Goal: Transaction & Acquisition: Purchase product/service

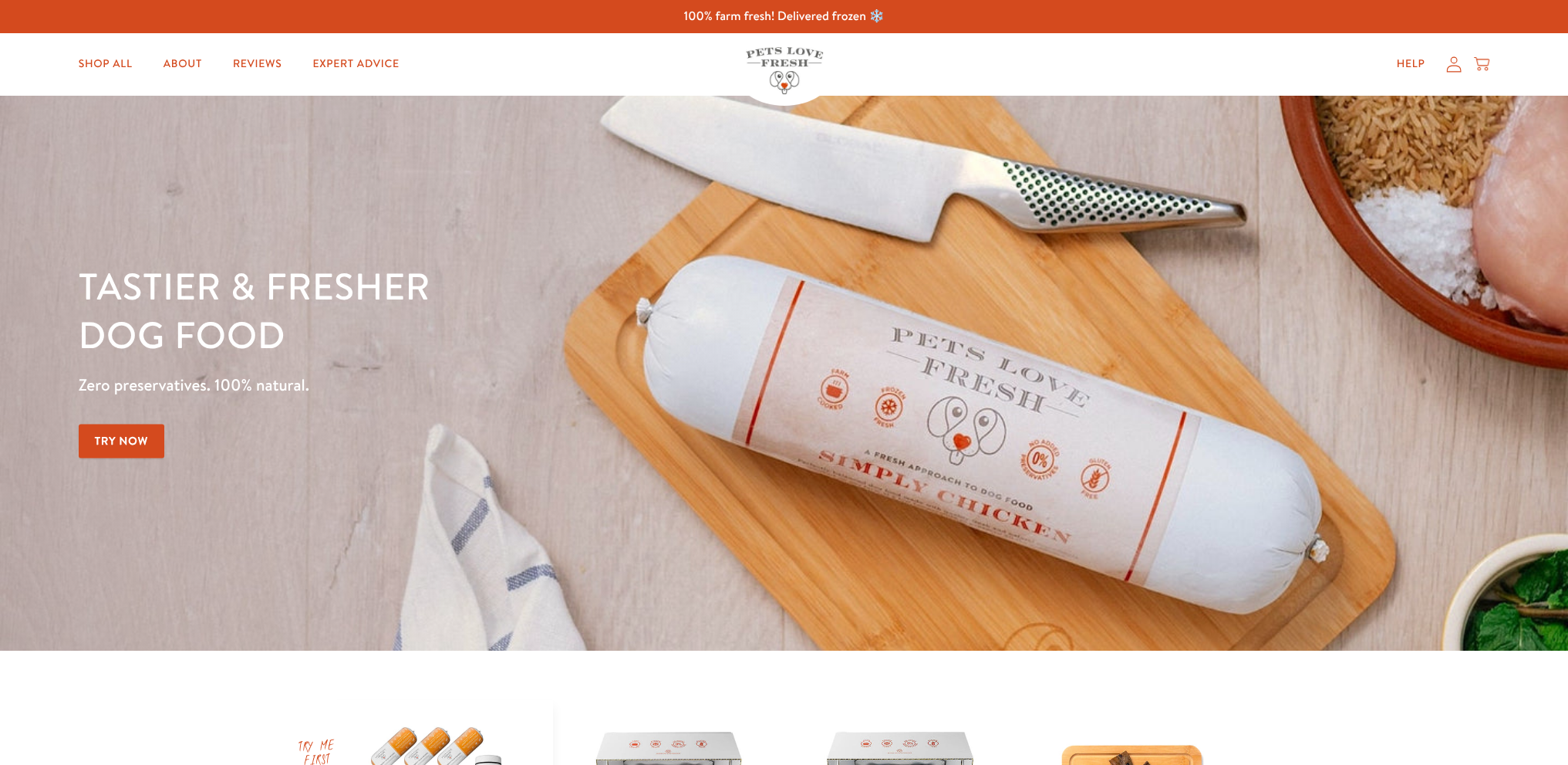
click at [1456, 64] on icon at bounding box center [1453, 64] width 15 height 16
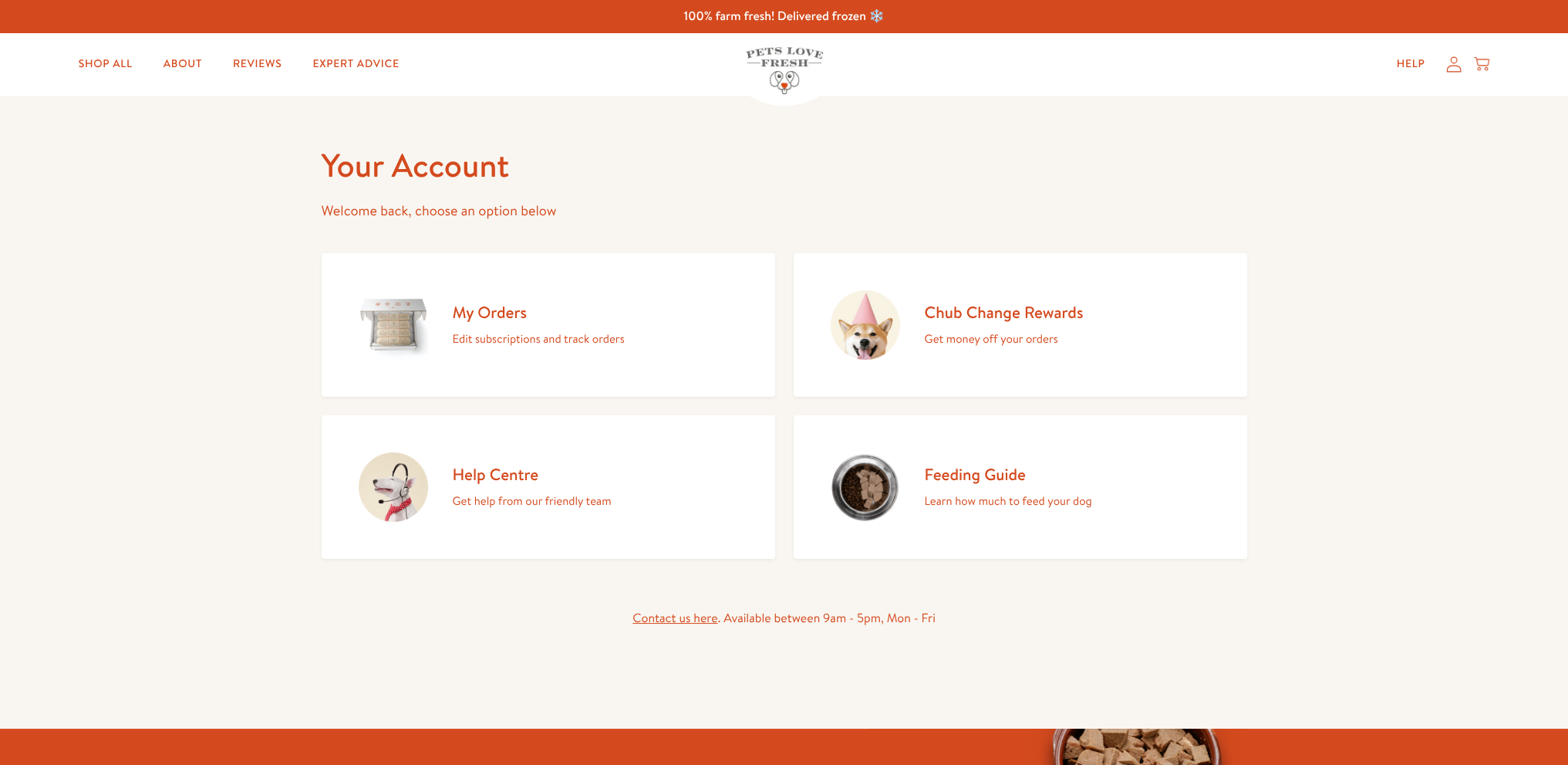
click at [487, 310] on h2 "My Orders" at bounding box center [539, 312] width 172 height 21
click at [508, 316] on h2 "My Orders" at bounding box center [539, 312] width 172 height 21
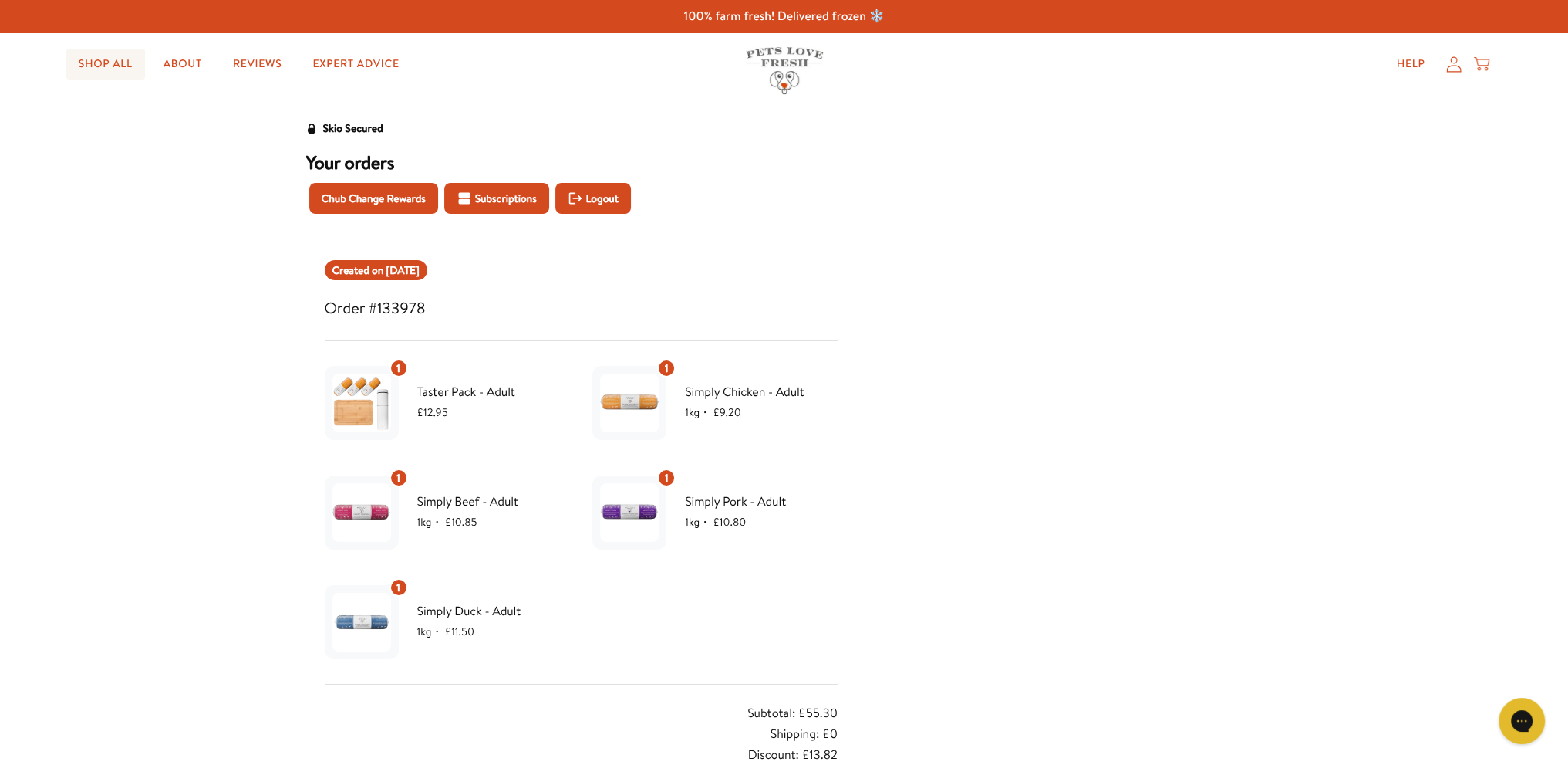
click at [109, 61] on link "Shop All" at bounding box center [105, 64] width 79 height 31
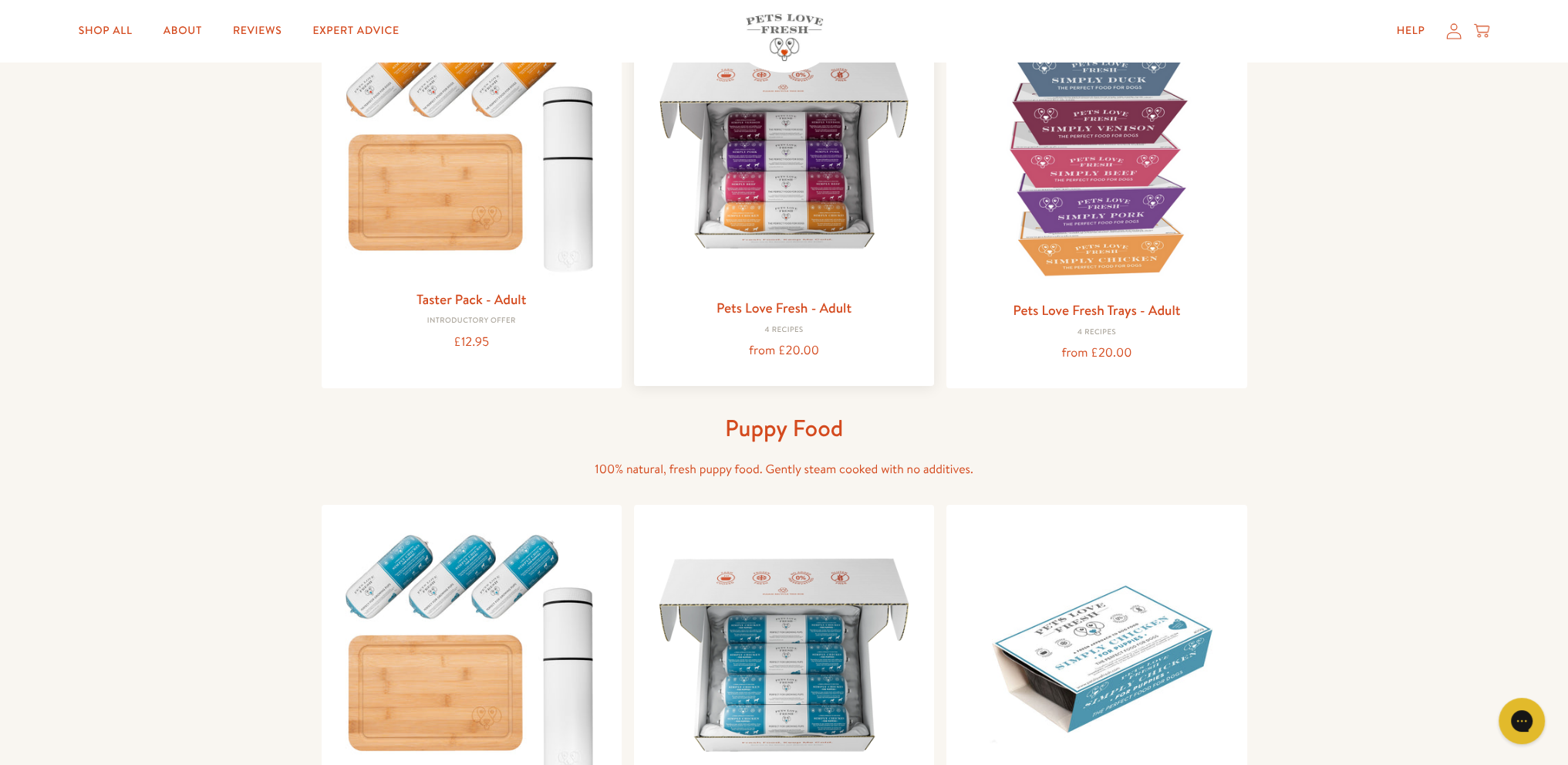
scroll to position [231, 0]
click at [796, 311] on link "Pets Love Fresh - Adult" at bounding box center [784, 307] width 135 height 19
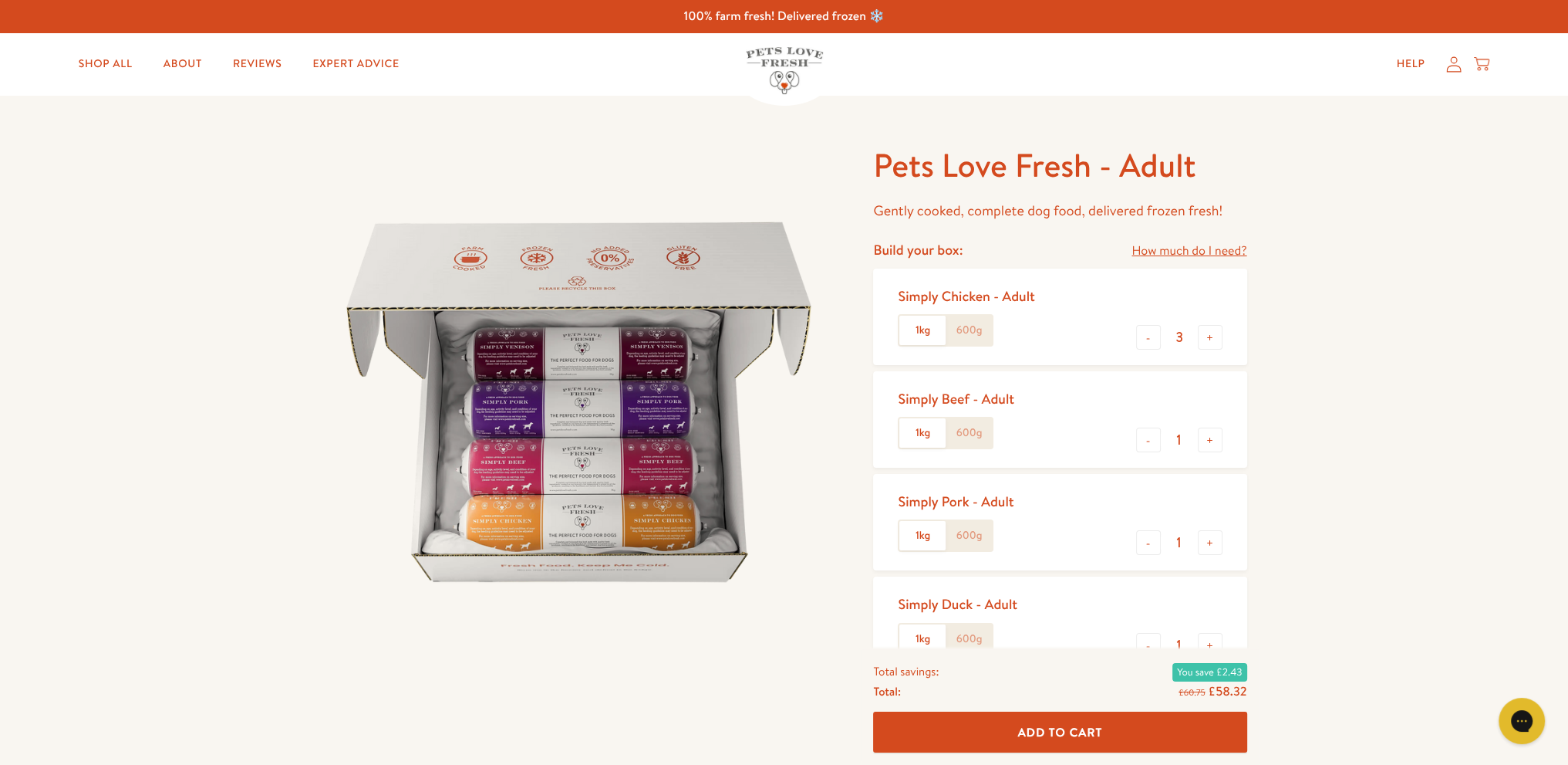
click at [927, 324] on label "1kg" at bounding box center [922, 330] width 46 height 29
click at [0, 0] on input "1kg" at bounding box center [0, 0] width 0 height 0
click at [1149, 339] on button "-" at bounding box center [1148, 336] width 24 height 24
type input "1"
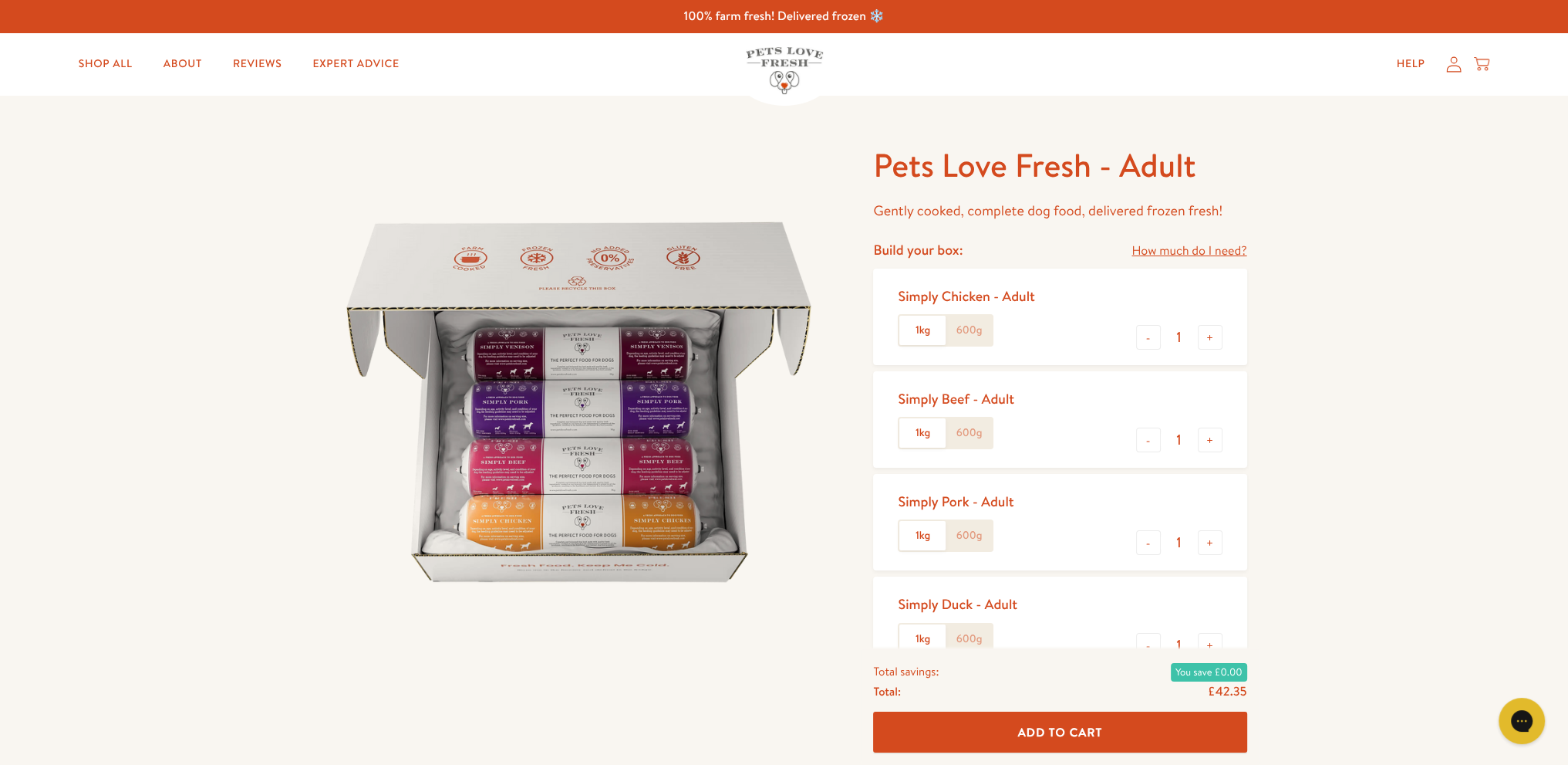
drag, startPoint x: 1148, startPoint y: 449, endPoint x: 1148, endPoint y: 472, distance: 23.0
click at [1149, 448] on button "-" at bounding box center [1148, 439] width 24 height 24
type input "0"
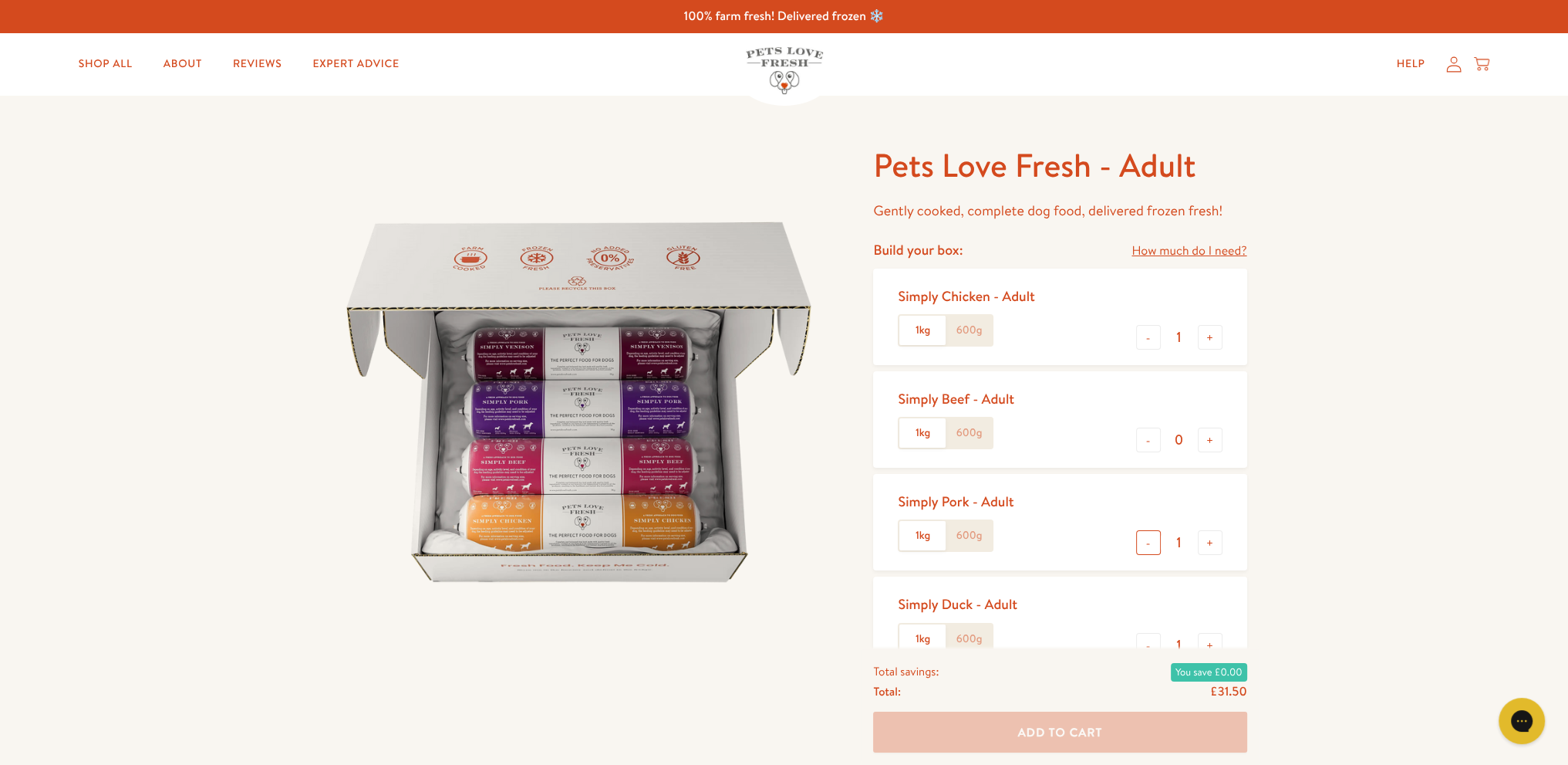
click at [1152, 544] on button "-" at bounding box center [1148, 542] width 24 height 24
type input "0"
click at [1153, 647] on button "-" at bounding box center [1148, 645] width 24 height 24
type input "0"
